Goal: Navigation & Orientation: Find specific page/section

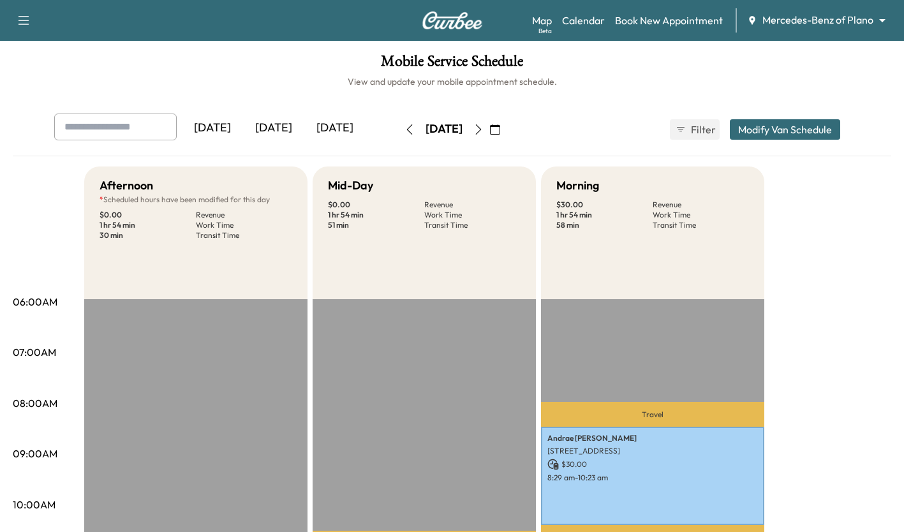
scroll to position [389, 0]
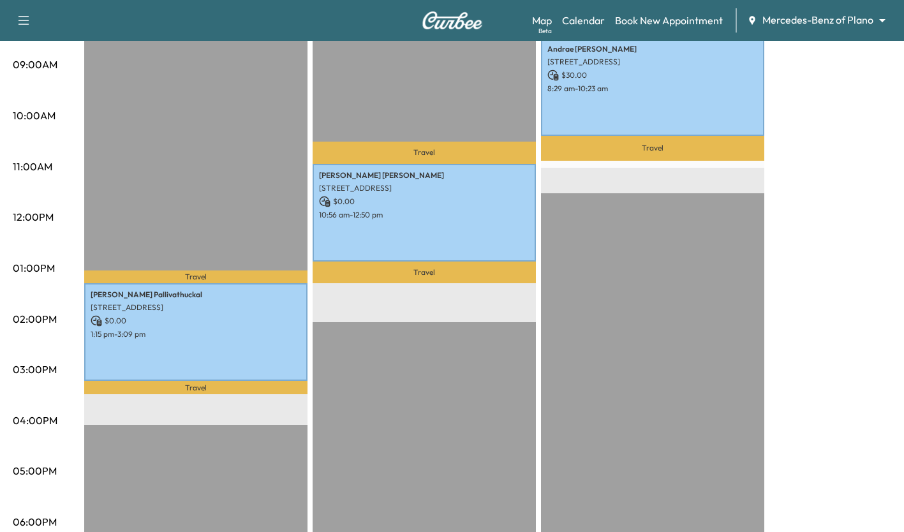
click at [539, 17] on link "Map Beta" at bounding box center [542, 20] width 20 height 15
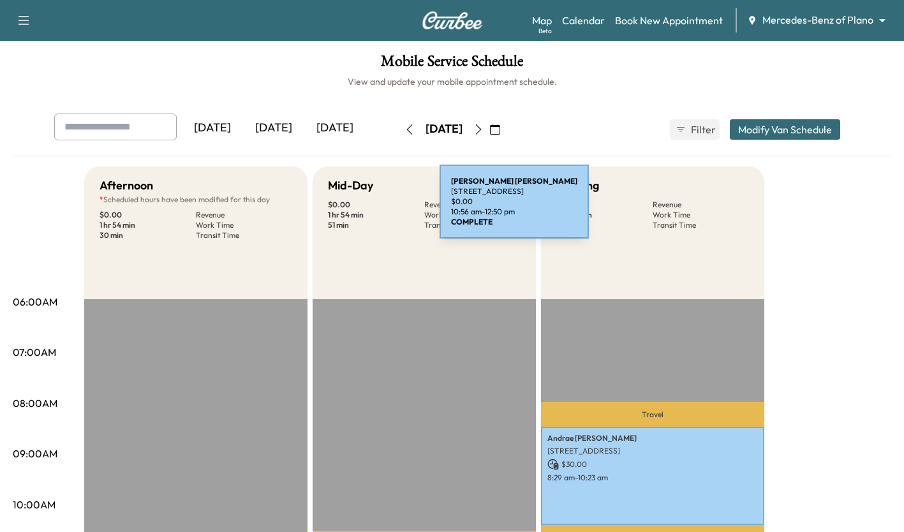
click at [483, 127] on icon "button" at bounding box center [478, 129] width 10 height 10
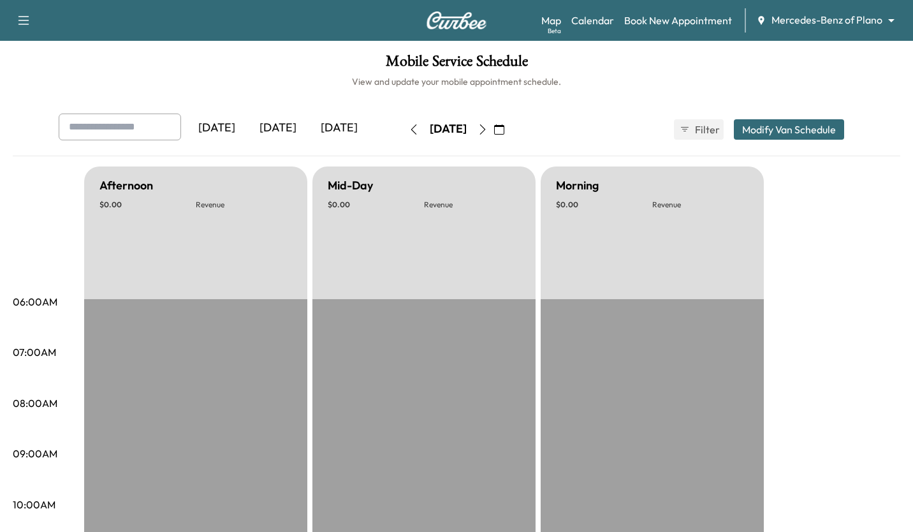
click at [488, 124] on icon "button" at bounding box center [483, 129] width 10 height 10
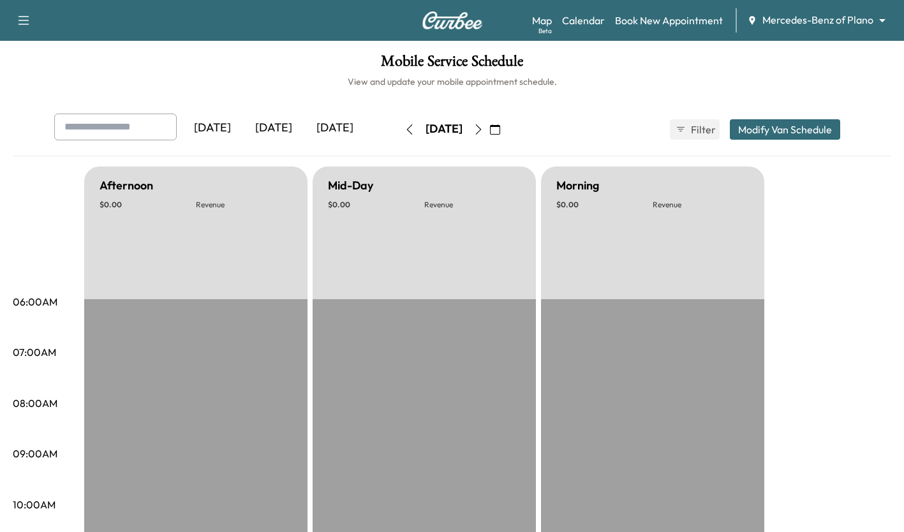
click at [500, 124] on icon "button" at bounding box center [495, 129] width 10 height 10
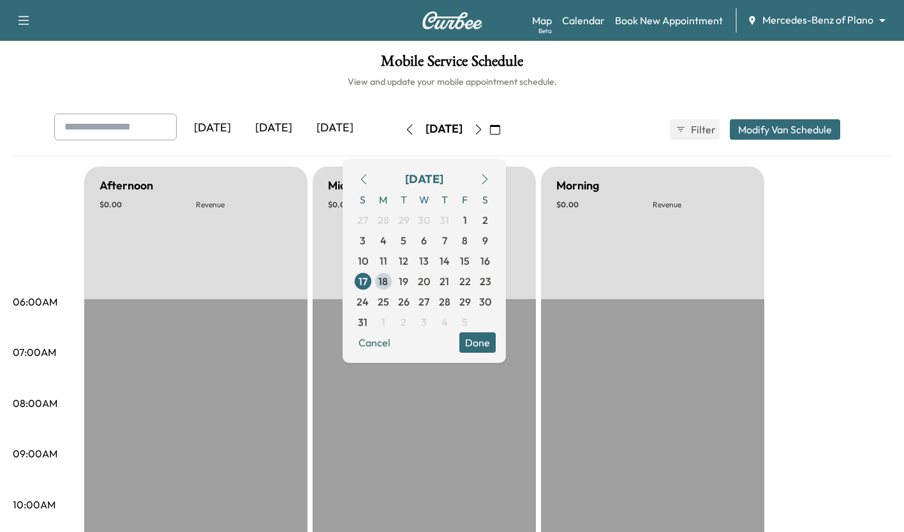
click at [489, 135] on button "button" at bounding box center [478, 129] width 22 height 20
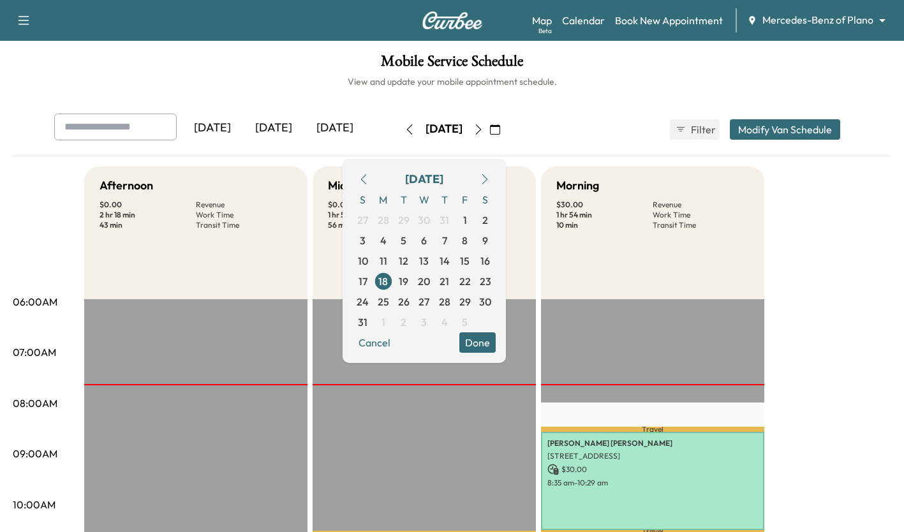
click at [536, 18] on link "Map Beta" at bounding box center [542, 20] width 20 height 15
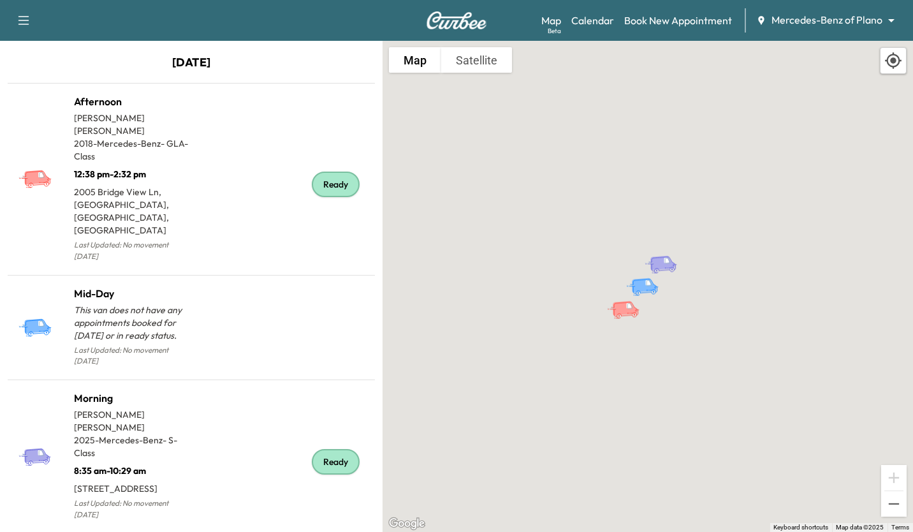
click at [23, 22] on icon "button" at bounding box center [23, 20] width 15 height 15
click at [255, 31] on div "Support Log Out Map Beta Calendar Book New Appointment Mercedes-Benz of Plano *…" at bounding box center [456, 20] width 913 height 41
click at [552, 24] on link "Map Beta" at bounding box center [551, 20] width 20 height 15
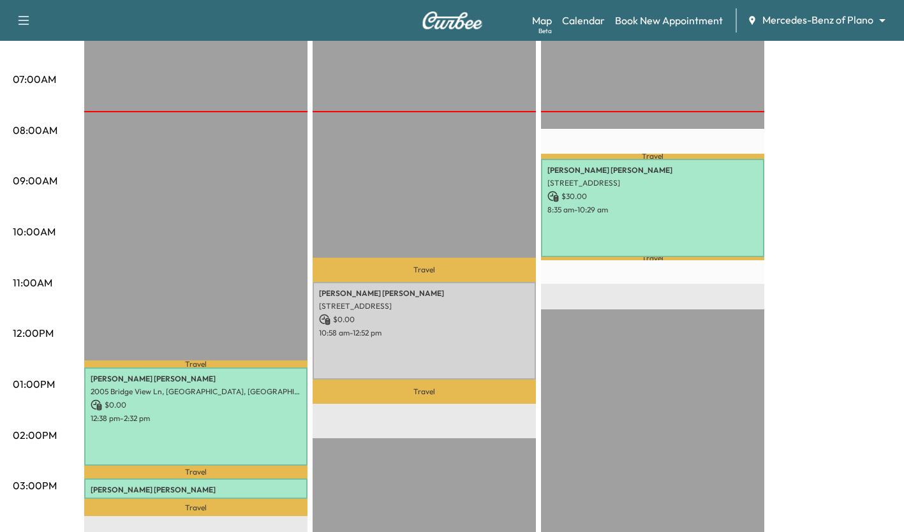
scroll to position [276, 0]
